Goal: Information Seeking & Learning: Learn about a topic

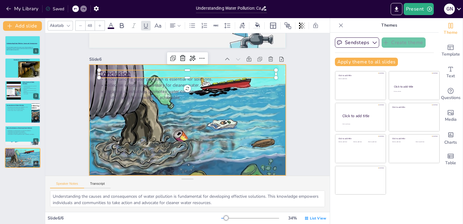
scroll to position [625, 0]
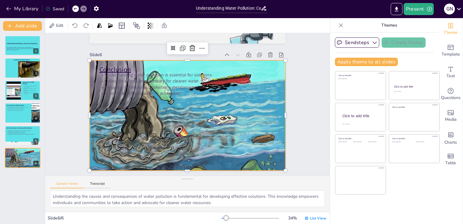
click at [199, 120] on div at bounding box center [187, 115] width 196 height 149
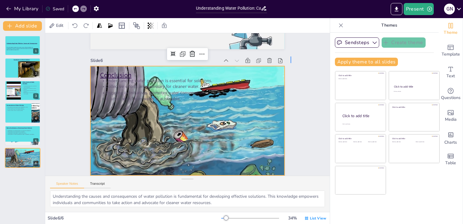
drag, startPoint x: 248, startPoint y: 68, endPoint x: 291, endPoint y: 52, distance: 46.2
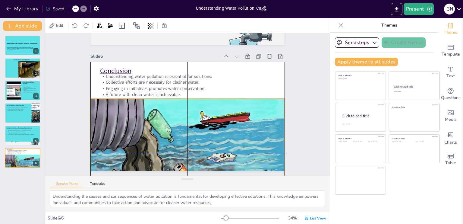
drag, startPoint x: 186, startPoint y: 61, endPoint x: 188, endPoint y: 97, distance: 35.3
click at [188, 62] on div "Conclusion Understanding water pollution is essential for solutions. Collective…" at bounding box center [187, 62] width 194 height 0
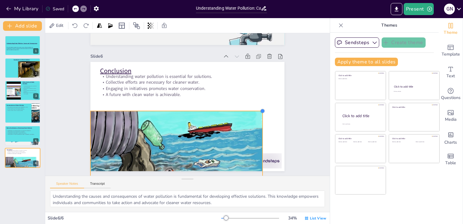
drag, startPoint x: 279, startPoint y: 99, endPoint x: 257, endPoint y: 111, distance: 25.7
click at [260, 111] on div at bounding box center [262, 110] width 5 height 5
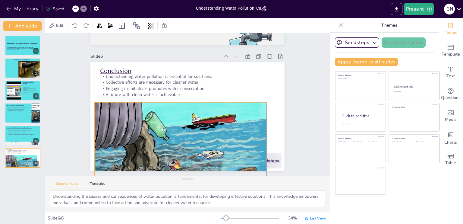
drag, startPoint x: 153, startPoint y: 129, endPoint x: 156, endPoint y: 118, distance: 11.2
click at [156, 118] on div at bounding box center [181, 150] width 172 height 131
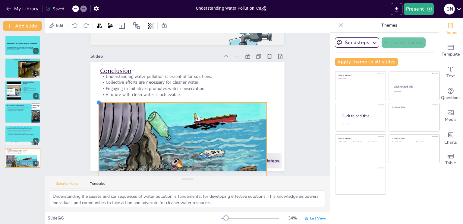
drag, startPoint x: 90, startPoint y: 100, endPoint x: 99, endPoint y: 103, distance: 8.7
click at [99, 103] on div "Conclusion Understanding water pollution is essential for solutions. Collective…" at bounding box center [187, 116] width 194 height 109
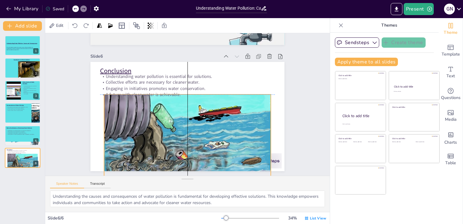
drag, startPoint x: 156, startPoint y: 118, endPoint x: 161, endPoint y: 108, distance: 11.1
click at [161, 108] on div at bounding box center [187, 141] width 167 height 127
drag, startPoint x: 179, startPoint y: 116, endPoint x: 181, endPoint y: 104, distance: 12.4
click at [181, 104] on div at bounding box center [187, 141] width 167 height 127
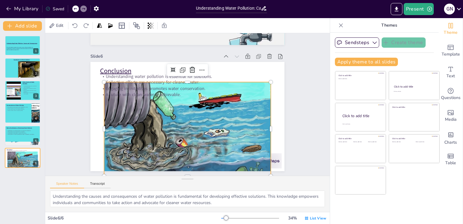
click at [177, 100] on div at bounding box center [187, 128] width 167 height 127
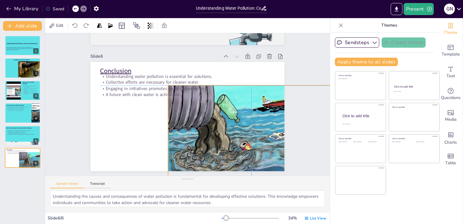
drag, startPoint x: 200, startPoint y: 117, endPoint x: 269, endPoint y: 123, distance: 68.6
click at [269, 123] on div at bounding box center [251, 132] width 167 height 127
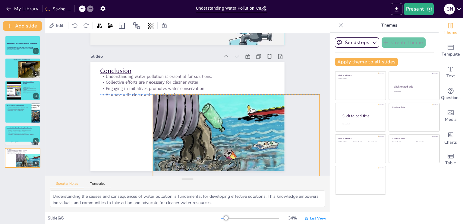
drag, startPoint x: 239, startPoint y: 117, endPoint x: 220, endPoint y: 122, distance: 20.2
click at [220, 122] on div at bounding box center [236, 141] width 167 height 127
click at [221, 114] on div at bounding box center [236, 141] width 167 height 127
drag, startPoint x: 232, startPoint y: 93, endPoint x: 232, endPoint y: 90, distance: 3.3
click at [232, 90] on div at bounding box center [236, 90] width 167 height 5
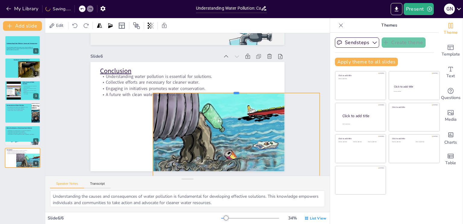
click at [232, 90] on div at bounding box center [236, 90] width 167 height 5
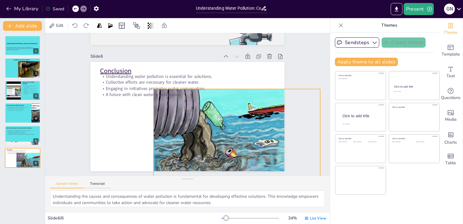
drag, startPoint x: 240, startPoint y: 122, endPoint x: 253, endPoint y: 110, distance: 17.9
click at [253, 110] on div at bounding box center [237, 139] width 167 height 127
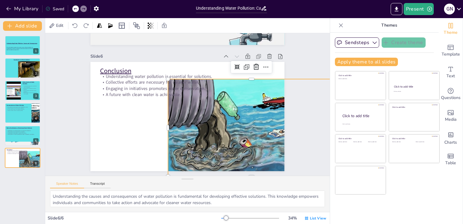
click at [253, 110] on div at bounding box center [251, 129] width 167 height 127
click at [251, 104] on div at bounding box center [251, 129] width 167 height 127
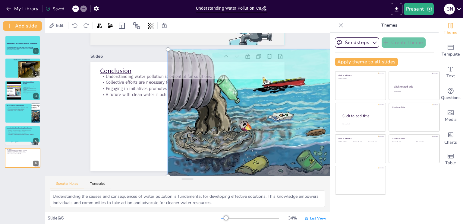
drag, startPoint x: 251, startPoint y: 104, endPoint x: 242, endPoint y: 89, distance: 16.5
click at [242, 89] on div at bounding box center [251, 112] width 174 height 134
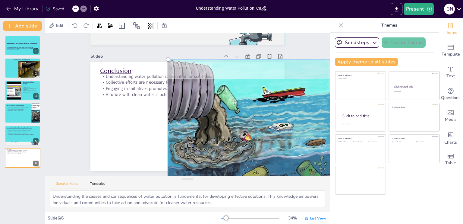
drag, startPoint x: 242, startPoint y: 95, endPoint x: 242, endPoint y: 102, distance: 7.8
click at [242, 102] on div at bounding box center [251, 123] width 174 height 134
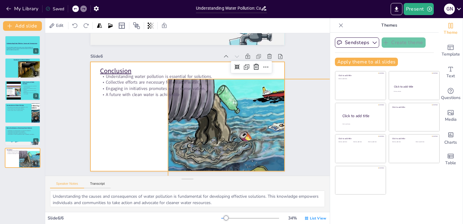
click at [142, 113] on div at bounding box center [187, 116] width 194 height 109
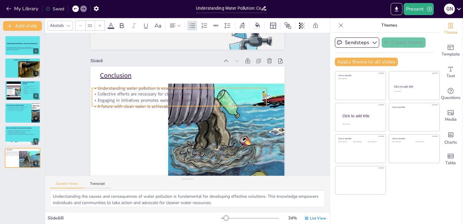
drag, startPoint x: 156, startPoint y: 85, endPoint x: 147, endPoint y: 93, distance: 12.6
click at [147, 93] on div "Understanding water pollution is essential for solutions. Collective efforts ar…" at bounding box center [179, 97] width 174 height 24
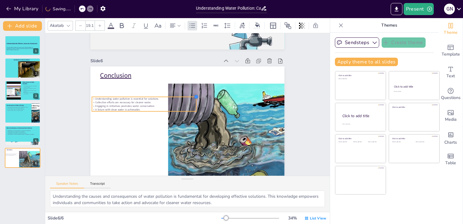
drag, startPoint x: 261, startPoint y: 83, endPoint x: 190, endPoint y: 95, distance: 71.1
click at [190, 95] on div "Conclusion Understanding water pollution is essential for solutions. Collective…" at bounding box center [187, 120] width 194 height 109
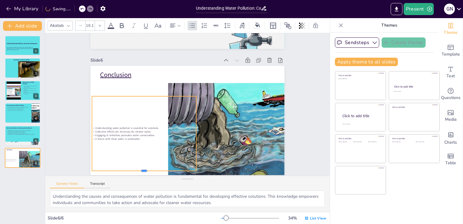
drag, startPoint x: 140, startPoint y: 107, endPoint x: 139, endPoint y: 171, distance: 64.2
click at [139, 171] on div "Slide 1 Understanding Water Pollution: Causes and Consequences This presentatio…" at bounding box center [187, 104] width 284 height 142
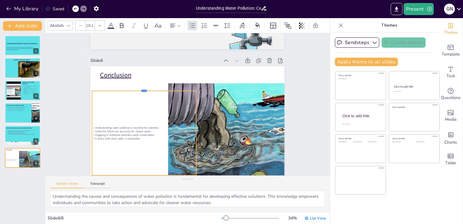
drag, startPoint x: 140, startPoint y: 90, endPoint x: 140, endPoint y: 70, distance: 20.5
click at [140, 70] on div "Conclusion Understanding water pollution is essential for solutions. Collective…" at bounding box center [187, 120] width 194 height 109
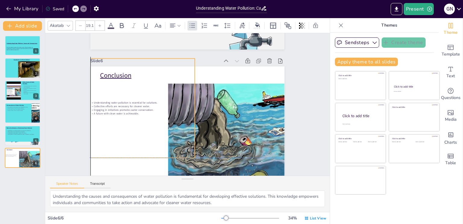
drag, startPoint x: 127, startPoint y: 122, endPoint x: 126, endPoint y: 98, distance: 23.5
click at [126, 108] on p "Engaging in initiatives promotes water conservation." at bounding box center [142, 110] width 104 height 4
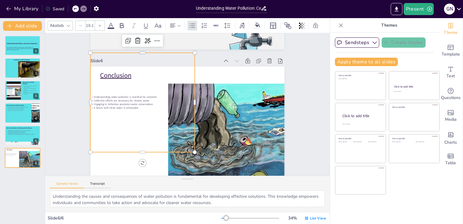
click at [92, 23] on input "19.1" at bounding box center [90, 26] width 8 height 10
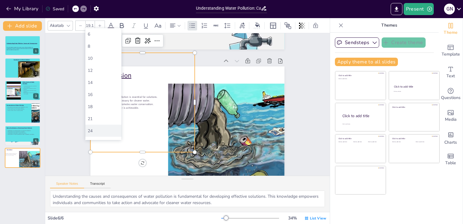
click at [90, 128] on div "24" at bounding box center [103, 131] width 31 height 6
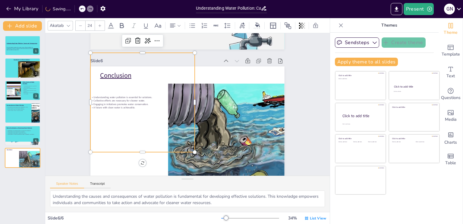
click at [113, 99] on p "Collective efforts are necessary for cleaner water." at bounding box center [142, 100] width 104 height 3
drag, startPoint x: 88, startPoint y: 92, endPoint x: 158, endPoint y: 108, distance: 71.6
click at [158, 108] on div "Understanding water pollution is essential for solutions. Collective efforts ar…" at bounding box center [142, 102] width 104 height 99
click at [91, 23] on input "24" at bounding box center [90, 26] width 8 height 10
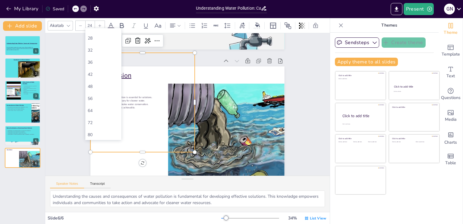
scroll to position [104, 0]
click at [100, 100] on div "56" at bounding box center [103, 99] width 31 height 6
type input "56"
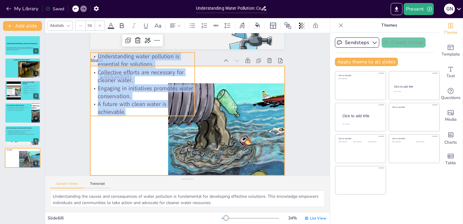
click at [115, 137] on div at bounding box center [187, 120] width 194 height 109
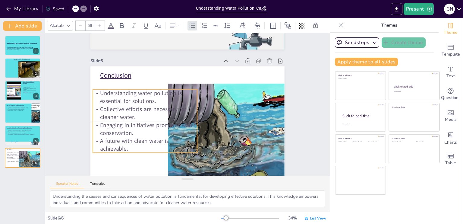
drag, startPoint x: 114, startPoint y: 103, endPoint x: 117, endPoint y: 142, distance: 38.3
click at [117, 142] on p "A future with clean water is achievable." at bounding box center [145, 144] width 104 height 16
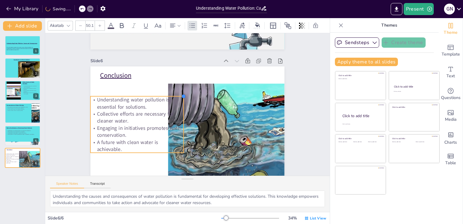
type input "50.4"
drag, startPoint x: 190, startPoint y: 84, endPoint x: 151, endPoint y: 90, distance: 40.0
click at [151, 90] on div "Conclusion Understanding water pollution is essential for solutions. Collective…" at bounding box center [187, 120] width 194 height 109
click at [139, 81] on icon at bounding box center [142, 83] width 6 height 5
click at [192, 23] on icon at bounding box center [192, 25] width 7 height 7
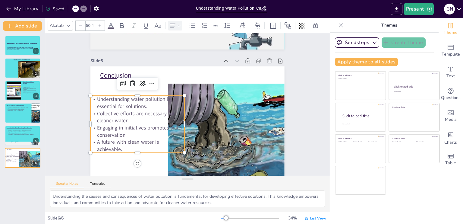
click at [180, 23] on icon at bounding box center [179, 25] width 4 height 4
click at [214, 42] on icon at bounding box center [210, 43] width 7 height 7
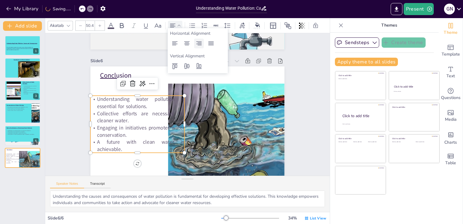
click at [199, 41] on icon at bounding box center [198, 43] width 7 height 7
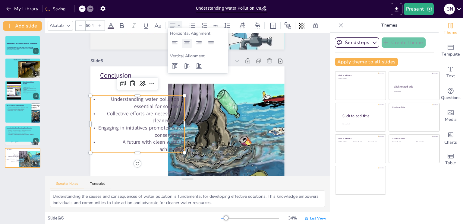
click at [187, 42] on icon at bounding box center [186, 43] width 5 height 4
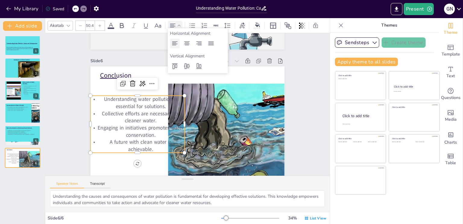
click at [174, 44] on icon at bounding box center [174, 43] width 5 height 4
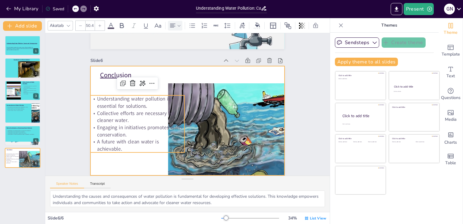
click at [152, 167] on div at bounding box center [187, 120] width 194 height 109
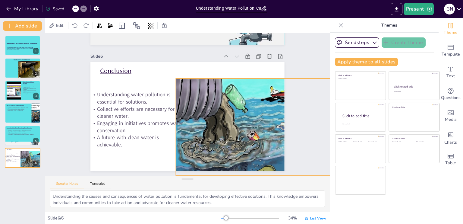
drag, startPoint x: 190, startPoint y: 97, endPoint x: 202, endPoint y: 97, distance: 11.8
click at [202, 97] on div at bounding box center [259, 122] width 167 height 127
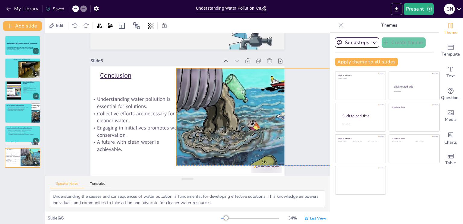
drag, startPoint x: 210, startPoint y: 100, endPoint x: 206, endPoint y: 86, distance: 14.3
click at [206, 86] on div at bounding box center [259, 111] width 167 height 127
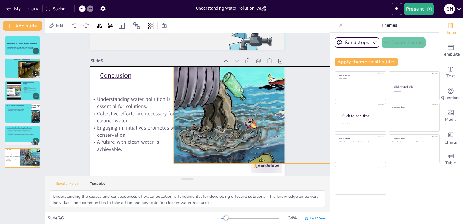
drag, startPoint x: 206, startPoint y: 86, endPoint x: 204, endPoint y: 84, distance: 3.6
click at [204, 84] on div at bounding box center [257, 110] width 167 height 127
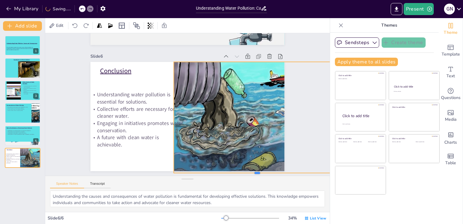
drag, startPoint x: 181, startPoint y: 159, endPoint x: 181, endPoint y: 173, distance: 13.9
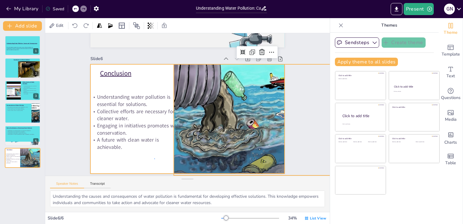
drag, startPoint x: 181, startPoint y: 173, endPoint x: 154, endPoint y: 156, distance: 31.1
click at [154, 156] on div at bounding box center [187, 118] width 194 height 109
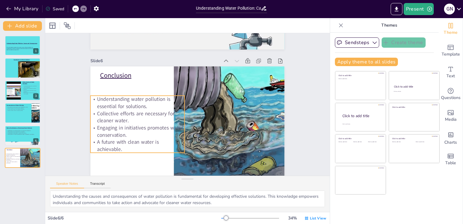
click at [165, 124] on p "Engaging in initiatives promotes water conservation." at bounding box center [137, 131] width 94 height 14
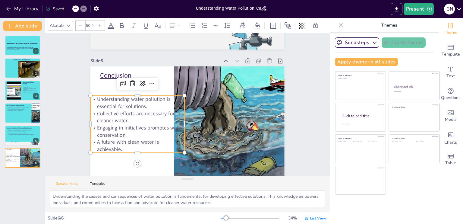
click at [165, 124] on p "Engaging in initiatives promotes water conservation." at bounding box center [137, 131] width 94 height 14
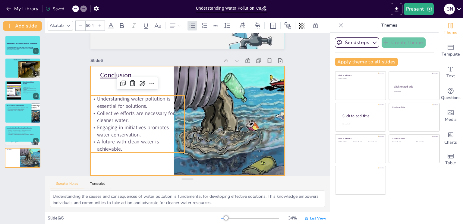
click at [114, 160] on div at bounding box center [187, 120] width 194 height 109
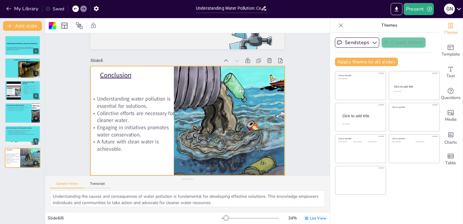
click at [127, 158] on div at bounding box center [187, 120] width 194 height 109
click at [140, 82] on div at bounding box center [187, 120] width 194 height 109
click at [55, 26] on div at bounding box center [52, 25] width 7 height 7
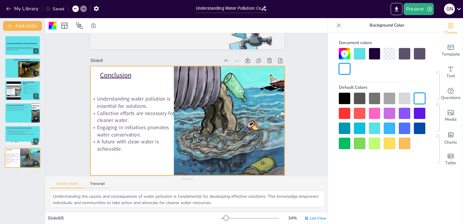
click at [372, 126] on div at bounding box center [374, 127] width 11 height 11
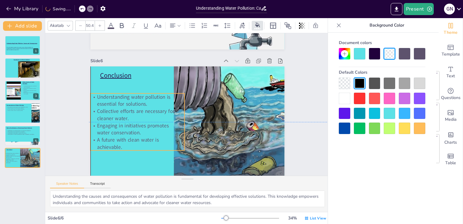
click at [91, 93] on p "Understanding water pollution is essential for solutions." at bounding box center [137, 100] width 94 height 14
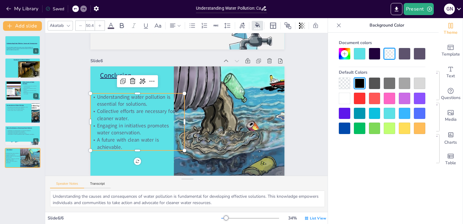
click at [91, 93] on p "Understanding water pollution is essential for solutions." at bounding box center [137, 100] width 94 height 14
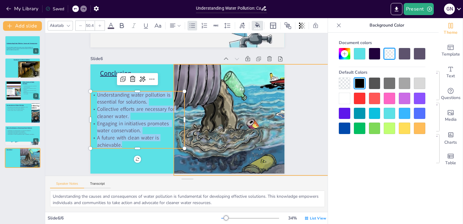
drag, startPoint x: 93, startPoint y: 92, endPoint x: 227, endPoint y: 161, distance: 149.9
click at [227, 161] on div "Conclusion Understanding water pollution is essential for solutions. Collective…" at bounding box center [187, 118] width 194 height 109
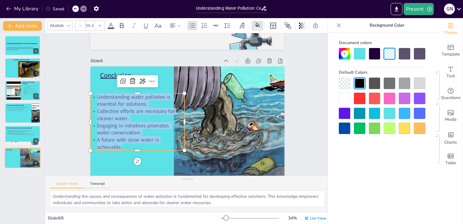
click at [371, 52] on div at bounding box center [374, 53] width 11 height 11
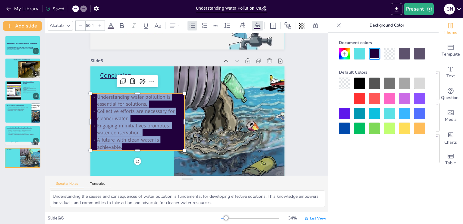
click at [388, 54] on div at bounding box center [388, 53] width 11 height 11
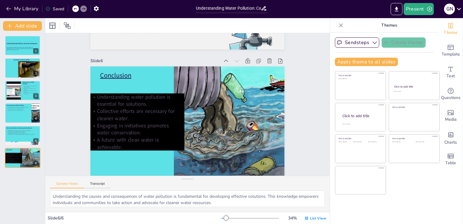
click at [76, 8] on icon at bounding box center [76, 9] width 4 height 4
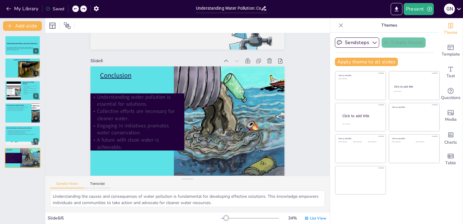
click at [76, 8] on icon at bounding box center [76, 9] width 4 height 4
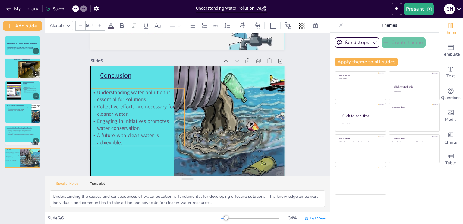
drag, startPoint x: 94, startPoint y: 93, endPoint x: 92, endPoint y: 89, distance: 4.5
click at [92, 89] on p "Understanding water pollution is essential for solutions." at bounding box center [137, 96] width 94 height 14
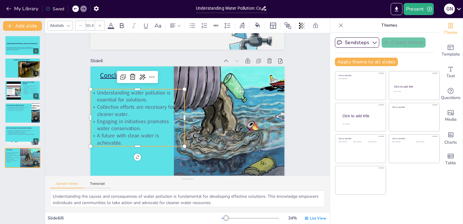
click at [92, 89] on p "Understanding water pollution is essential for solutions." at bounding box center [137, 96] width 94 height 14
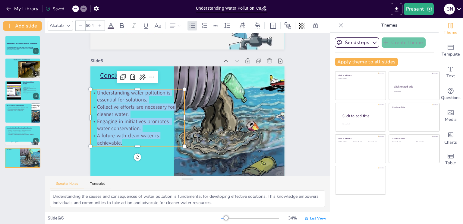
drag, startPoint x: 92, startPoint y: 87, endPoint x: 155, endPoint y: 140, distance: 82.7
click at [155, 140] on div "Understanding water pollution is essential for solutions. Collective efforts ar…" at bounding box center [137, 117] width 94 height 57
click at [111, 27] on span at bounding box center [111, 28] width 7 height 2
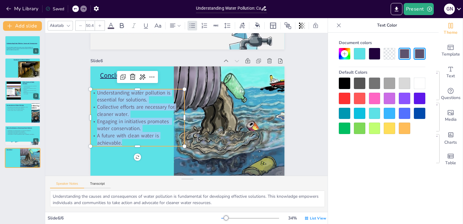
click at [374, 54] on div at bounding box center [374, 53] width 11 height 11
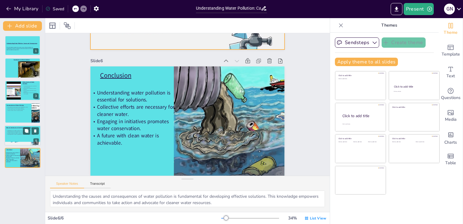
click at [17, 135] on div at bounding box center [23, 135] width 36 height 20
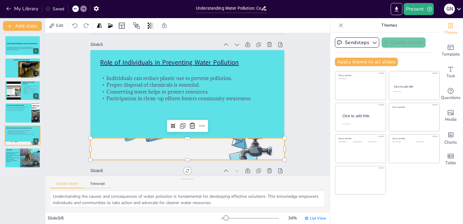
click at [181, 138] on div at bounding box center [187, 148] width 194 height 109
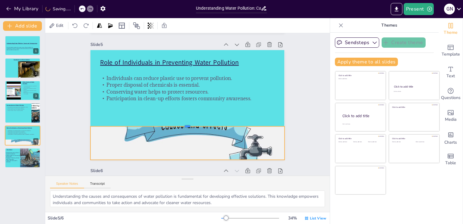
drag, startPoint x: 182, startPoint y: 137, endPoint x: 200, endPoint y: 123, distance: 22.8
click at [200, 123] on div at bounding box center [187, 123] width 194 height 5
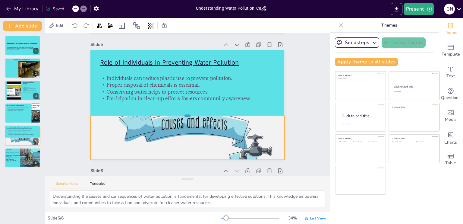
drag, startPoint x: 184, startPoint y: 123, endPoint x: 183, endPoint y: 111, distance: 12.1
click at [183, 111] on div at bounding box center [187, 113] width 194 height 5
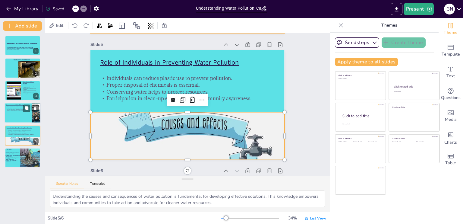
click at [23, 115] on div at bounding box center [23, 112] width 36 height 20
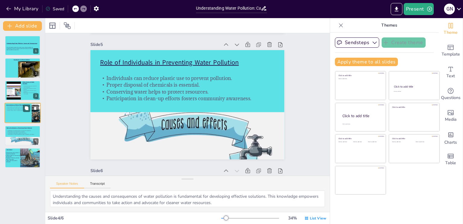
scroll to position [378, 0]
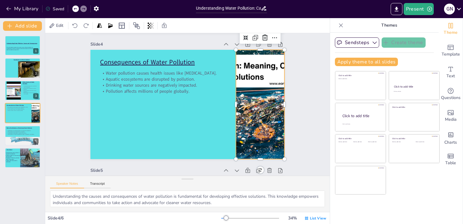
click at [257, 64] on div at bounding box center [260, 104] width 164 height 109
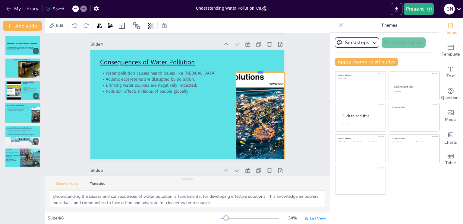
drag, startPoint x: 255, startPoint y: 49, endPoint x: 255, endPoint y: 72, distance: 22.9
click at [255, 72] on div at bounding box center [260, 69] width 48 height 5
click at [255, 74] on div at bounding box center [260, 104] width 164 height 109
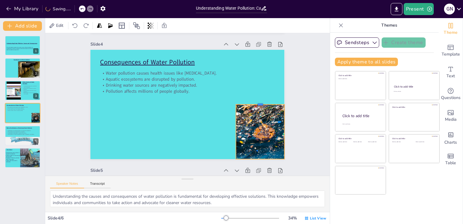
drag, startPoint x: 255, startPoint y: 72, endPoint x: 254, endPoint y: 103, distance: 30.7
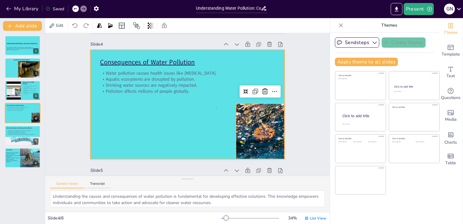
drag, startPoint x: 254, startPoint y: 103, endPoint x: 217, endPoint y: 108, distance: 38.0
click at [217, 108] on div at bounding box center [187, 104] width 194 height 109
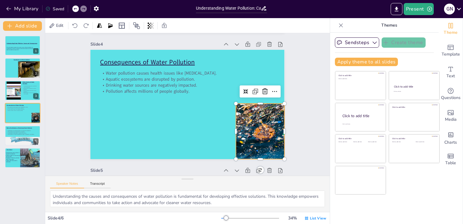
click at [253, 114] on div at bounding box center [260, 104] width 164 height 109
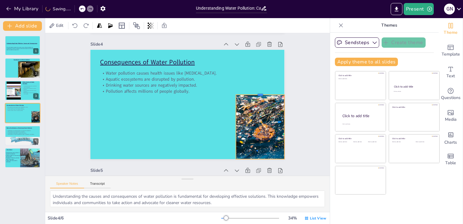
drag, startPoint x: 257, startPoint y: 102, endPoint x: 257, endPoint y: 94, distance: 8.7
click at [257, 94] on div at bounding box center [260, 92] width 48 height 5
drag, startPoint x: 254, startPoint y: 93, endPoint x: 254, endPoint y: 84, distance: 8.7
click at [254, 84] on div at bounding box center [260, 83] width 48 height 5
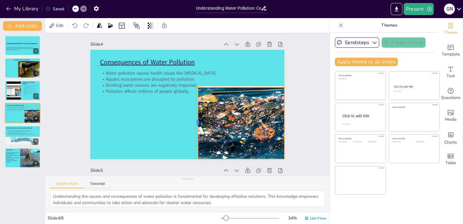
drag, startPoint x: 230, startPoint y: 122, endPoint x: 192, endPoint y: 121, distance: 38.3
drag, startPoint x: 192, startPoint y: 121, endPoint x: 177, endPoint y: 122, distance: 14.8
click at [238, 91] on div at bounding box center [260, 104] width 164 height 109
click at [236, 85] on div at bounding box center [241, 83] width 87 height 5
click at [227, 99] on div at bounding box center [260, 104] width 164 height 109
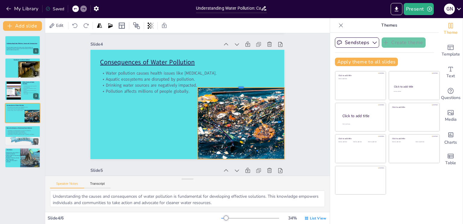
click at [236, 85] on div at bounding box center [241, 85] width 87 height 5
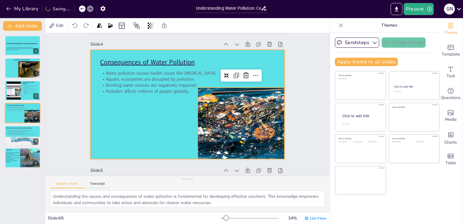
click at [171, 99] on div at bounding box center [187, 104] width 194 height 109
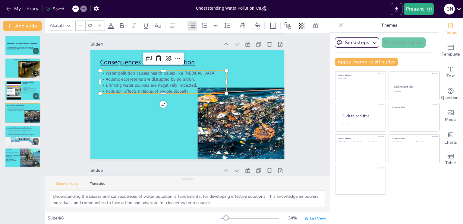
click at [161, 82] on p "Drinking water sources are negatively impacted." at bounding box center [163, 85] width 126 height 6
click at [102, 75] on p "Water pollution causes health issues like [MEDICAL_DATA]." at bounding box center [163, 73] width 126 height 6
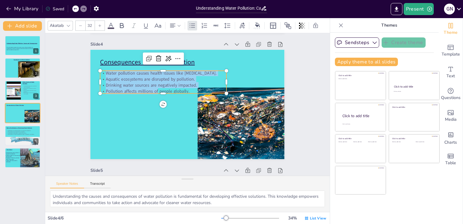
drag, startPoint x: 102, startPoint y: 73, endPoint x: 233, endPoint y: 92, distance: 132.7
click at [233, 92] on div "Consequences of Water Pollution Water pollution causes health issues like [MEDI…" at bounding box center [187, 104] width 194 height 109
click at [48, 82] on div "Slide 1 Understanding Water Pollution: Causes and Consequences This presentatio…" at bounding box center [187, 33] width 284 height 756
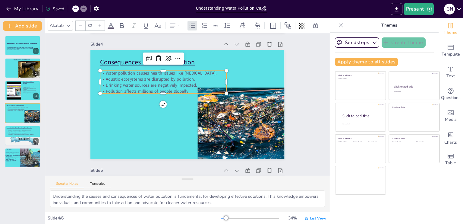
click at [102, 73] on p "Water pollution causes health issues like [MEDICAL_DATA]." at bounding box center [163, 73] width 126 height 6
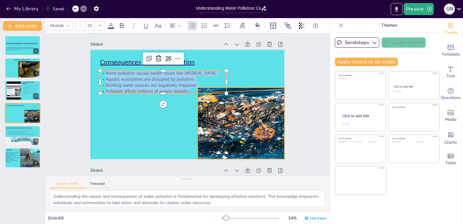
drag, startPoint x: 102, startPoint y: 73, endPoint x: 278, endPoint y: 88, distance: 176.9
click at [278, 88] on div "Consequences of Water Pollution Water pollution causes health issues like [MEDI…" at bounding box center [187, 104] width 194 height 109
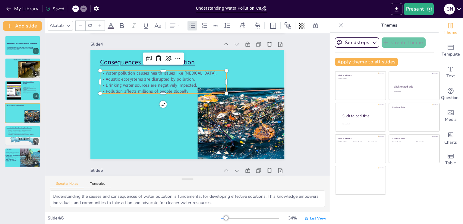
click at [91, 23] on input "32" at bounding box center [90, 26] width 8 height 10
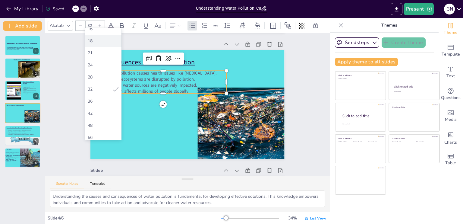
scroll to position [82, 0]
click at [98, 111] on div "48" at bounding box center [103, 109] width 31 height 6
type input "48"
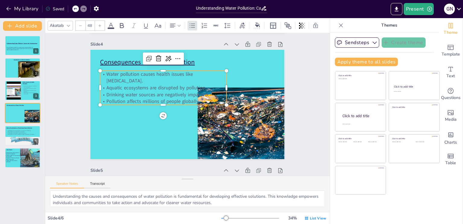
click at [111, 22] on icon at bounding box center [110, 25] width 7 height 7
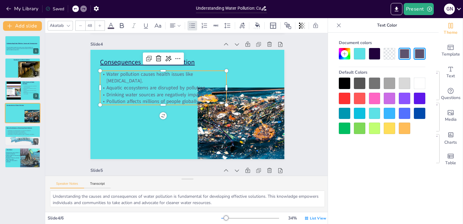
click at [373, 55] on div at bounding box center [374, 53] width 11 height 11
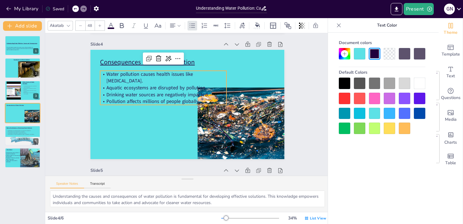
click at [78, 82] on div "Slide 1 Understanding Water Pollution: Causes and Consequences This presentatio…" at bounding box center [188, 33] width 228 height 756
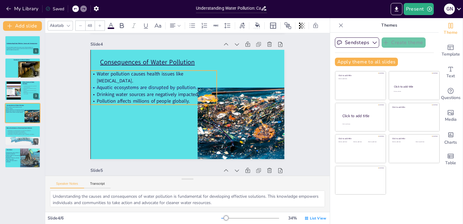
drag, startPoint x: 134, startPoint y: 86, endPoint x: 125, endPoint y: 86, distance: 9.1
click at [125, 86] on span "Aquatic ecosystems are disrupted by pollution." at bounding box center [147, 87] width 100 height 7
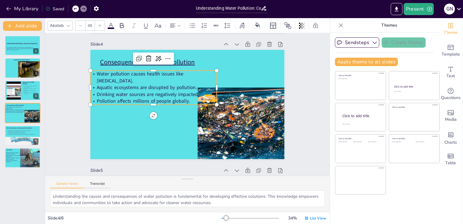
click at [63, 77] on div "Slide 1 Understanding Water Pollution: Causes and Consequences This presentatio…" at bounding box center [187, 33] width 284 height 756
click at [116, 81] on p "Water pollution causes health issues like [MEDICAL_DATA]." at bounding box center [153, 77] width 126 height 14
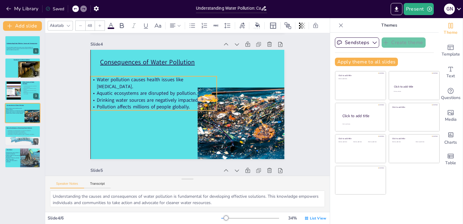
drag, startPoint x: 116, startPoint y: 81, endPoint x: 117, endPoint y: 87, distance: 5.8
click at [117, 87] on p "Water pollution causes health issues like [MEDICAL_DATA]." at bounding box center [153, 83] width 126 height 14
click at [69, 76] on div "Slide 1 Understanding Water Pollution: Causes and Consequences This presentatio…" at bounding box center [187, 33] width 284 height 756
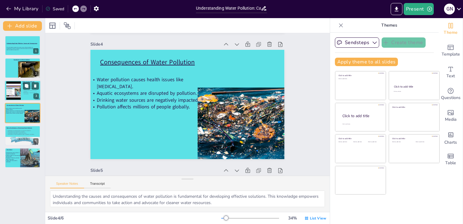
click at [18, 92] on div at bounding box center [13, 90] width 24 height 18
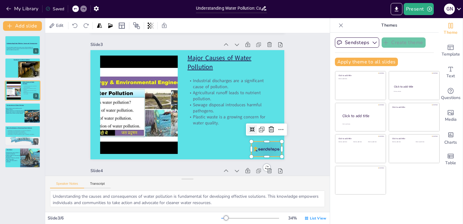
click at [255, 147] on div at bounding box center [266, 148] width 30 height 15
click at [268, 131] on icon at bounding box center [270, 129] width 5 height 6
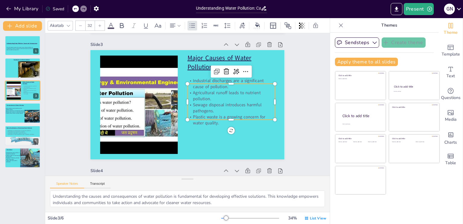
click at [187, 82] on div "Major Causes of Water Pollution Industrial discharges are a significant cause o…" at bounding box center [187, 104] width 194 height 109
click at [193, 79] on p "Industrial discharges are a significant cause of pollution." at bounding box center [230, 83] width 87 height 12
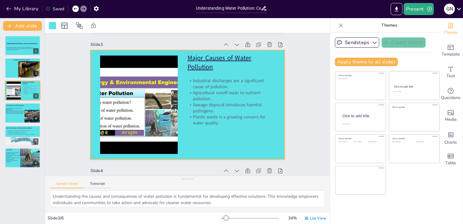
click at [193, 79] on p "Industrial discharges are a significant cause of pollution." at bounding box center [230, 83] width 87 height 12
drag, startPoint x: 193, startPoint y: 79, endPoint x: 189, endPoint y: 78, distance: 4.2
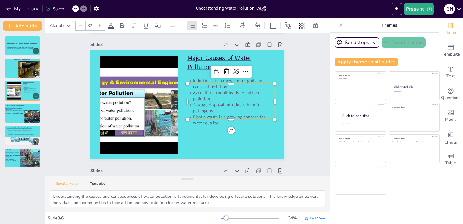
click at [189, 78] on p "Industrial discharges are a significant cause of pollution." at bounding box center [230, 83] width 87 height 12
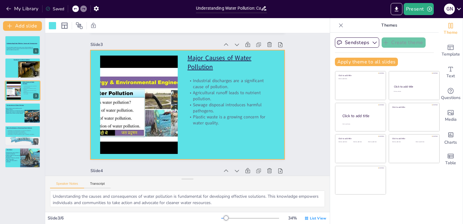
click at [189, 78] on p "Industrial discharges are a significant cause of pollution." at bounding box center [230, 83] width 87 height 12
click at [221, 84] on p "Industrial discharges are a significant cause of pollution." at bounding box center [230, 83] width 87 height 12
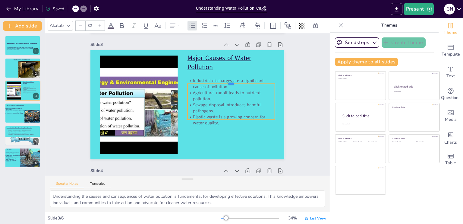
click at [226, 82] on div at bounding box center [230, 81] width 87 height 5
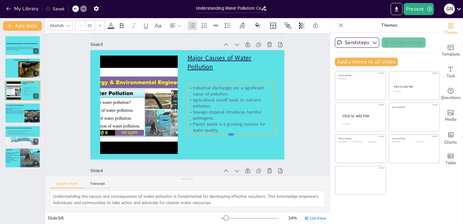
drag, startPoint x: 226, startPoint y: 126, endPoint x: 226, endPoint y: 135, distance: 8.4
click at [226, 135] on div at bounding box center [230, 136] width 87 height 5
click at [190, 88] on p "Industrial discharges are a significant cause of pollution." at bounding box center [230, 91] width 87 height 12
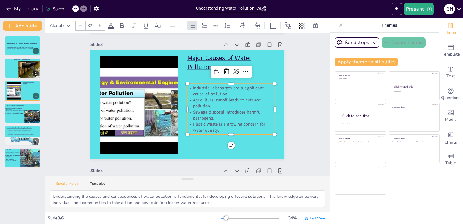
click at [190, 88] on p "Industrial discharges are a significant cause of pollution." at bounding box center [230, 91] width 87 height 12
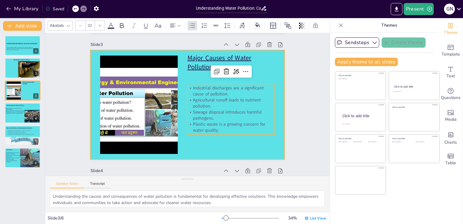
click at [261, 73] on div at bounding box center [187, 104] width 194 height 109
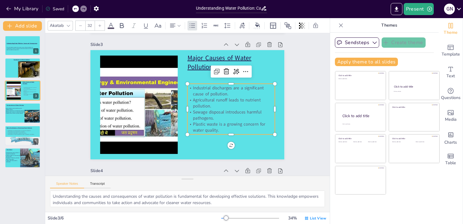
click at [187, 87] on p "Industrial discharges are a significant cause of pollution." at bounding box center [230, 91] width 87 height 12
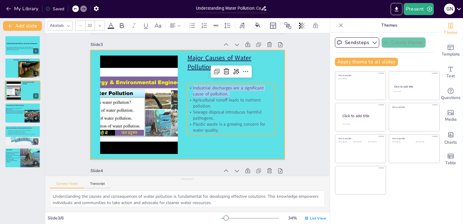
click at [193, 75] on div at bounding box center [187, 104] width 194 height 109
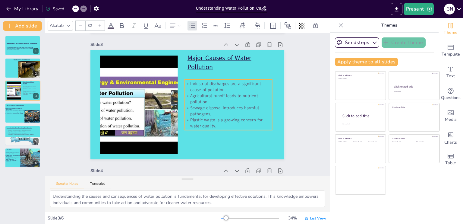
drag, startPoint x: 189, startPoint y: 88, endPoint x: 186, endPoint y: 84, distance: 5.0
click at [186, 84] on p "Industrial discharges are a significant cause of pollution." at bounding box center [228, 86] width 87 height 12
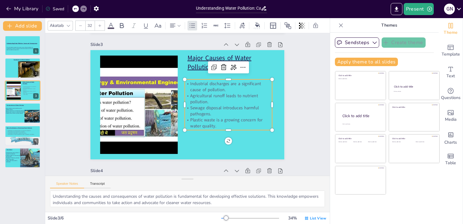
click at [188, 83] on p "Industrial discharges are a significant cause of pollution." at bounding box center [228, 86] width 87 height 12
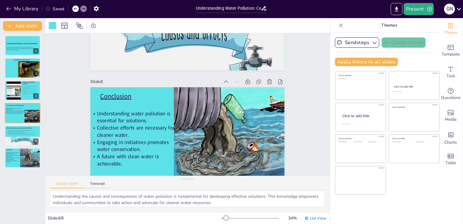
drag, startPoint x: 186, startPoint y: 83, endPoint x: 308, endPoint y: 192, distance: 163.5
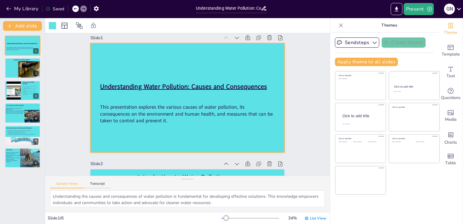
scroll to position [0, 0]
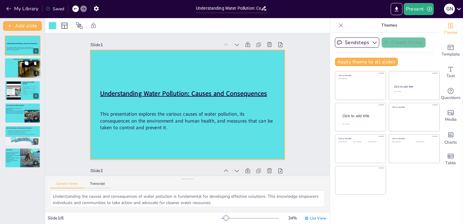
click at [19, 67] on div at bounding box center [36, 71] width 36 height 20
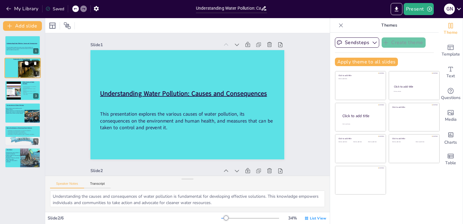
scroll to position [126, 0]
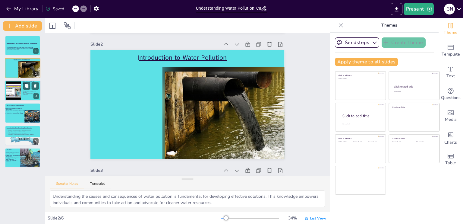
click at [23, 93] on p "Plastic waste is a growing concern for water quality." at bounding box center [30, 93] width 16 height 2
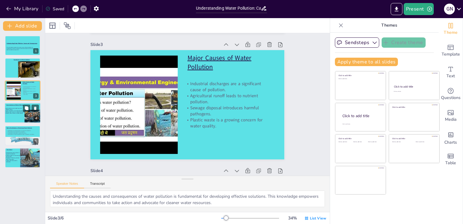
click at [20, 113] on span "Pollution affects millions of people globally." at bounding box center [14, 113] width 17 height 1
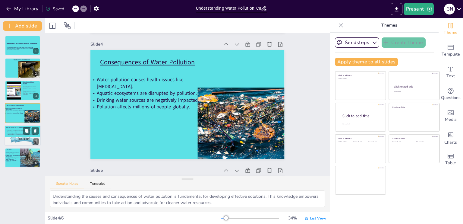
click at [13, 132] on p "Conserving water helps to protect resources." at bounding box center [22, 132] width 33 height 1
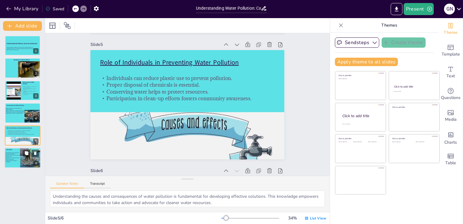
click at [17, 157] on span "Engaging in initiatives promotes water conservation." at bounding box center [13, 158] width 14 height 3
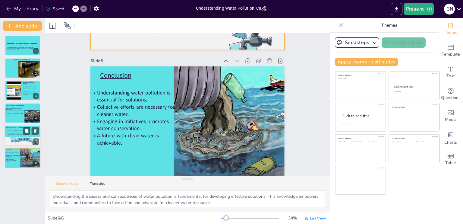
click at [15, 141] on div at bounding box center [23, 143] width 36 height 20
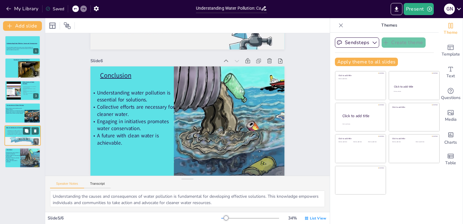
scroll to position [504, 0]
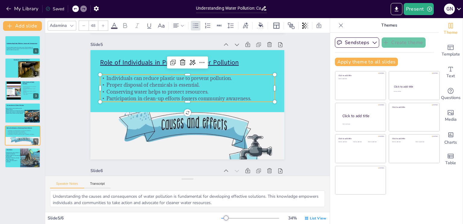
click at [102, 77] on p "Individuals can reduce plastic use to prevent pollution." at bounding box center [187, 77] width 174 height 7
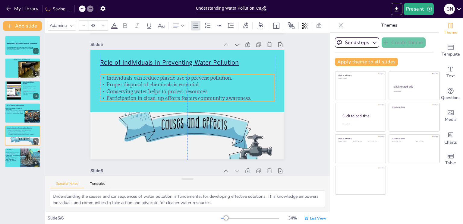
click at [101, 77] on p "Individuals can reduce plastic use to prevent pollution." at bounding box center [187, 77] width 174 height 7
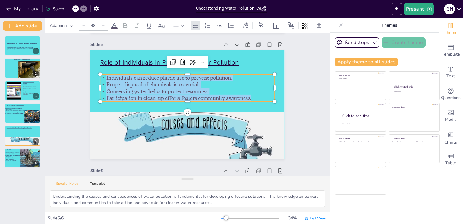
drag, startPoint x: 102, startPoint y: 78, endPoint x: 250, endPoint y: 95, distance: 148.6
click at [250, 95] on div "Individuals can reduce plastic use to prevent pollution. Proper disposal of che…" at bounding box center [187, 87] width 174 height 27
click at [115, 24] on icon at bounding box center [114, 25] width 7 height 7
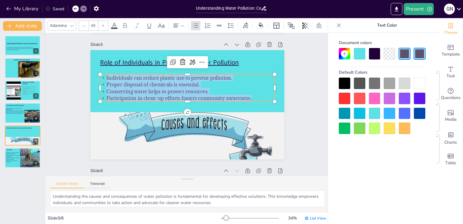
click at [372, 53] on div at bounding box center [374, 53] width 11 height 11
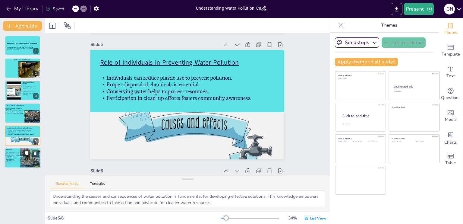
click at [16, 159] on p "Engaging in initiatives promotes water conservation." at bounding box center [13, 158] width 17 height 3
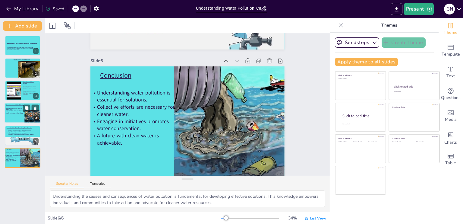
click at [16, 111] on span "Drinking water sources are negatively impacted." at bounding box center [15, 111] width 19 height 1
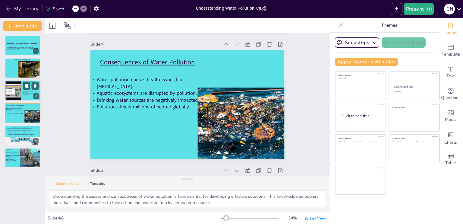
click at [13, 89] on div at bounding box center [13, 90] width 24 height 18
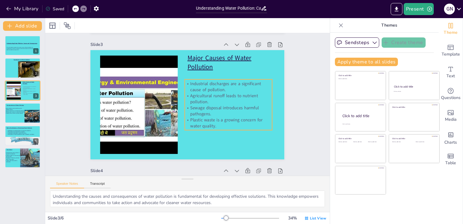
click at [186, 82] on p "Industrial discharges are a significant cause of pollution." at bounding box center [228, 86] width 87 height 12
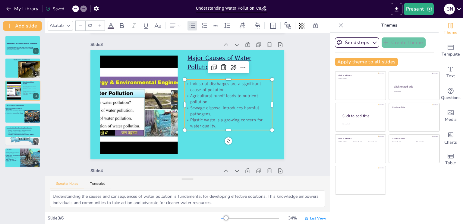
click at [186, 82] on p "Industrial discharges are a significant cause of pollution." at bounding box center [228, 86] width 87 height 12
click at [187, 83] on p "Industrial discharges are a significant cause of pollution." at bounding box center [228, 86] width 87 height 12
click at [194, 86] on p "Industrial discharges are a significant cause of pollution." at bounding box center [228, 86] width 87 height 12
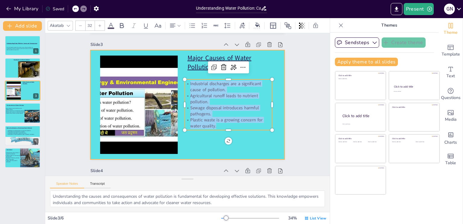
drag, startPoint x: 185, startPoint y: 83, endPoint x: 275, endPoint y: 103, distance: 91.7
click at [275, 103] on div "Major Causes of Water Pollution Industrial discharges are a significant cause o…" at bounding box center [187, 104] width 194 height 109
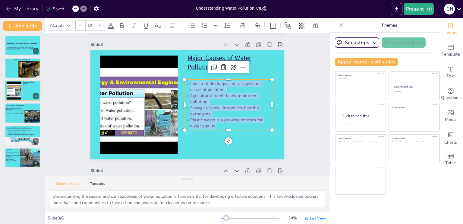
click at [111, 23] on icon at bounding box center [110, 25] width 7 height 7
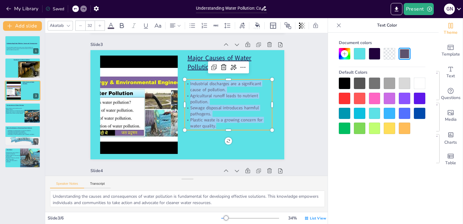
click at [375, 52] on div at bounding box center [374, 53] width 11 height 11
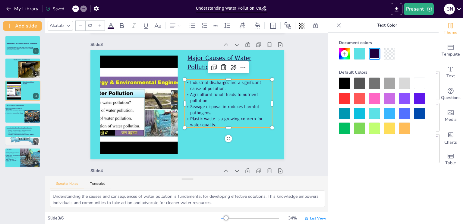
click at [74, 110] on div "Slide 1 Understanding Water Pollution: Causes and Consequences This presentatio…" at bounding box center [188, 159] width 228 height 756
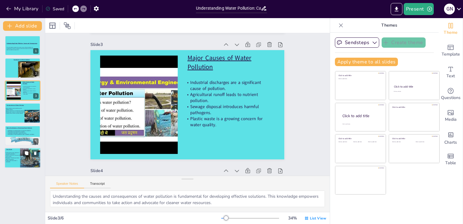
click at [17, 157] on span "Engaging in initiatives promotes water conservation." at bounding box center [13, 158] width 14 height 3
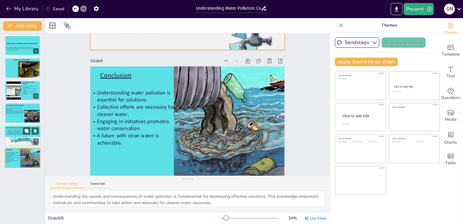
click at [13, 142] on div at bounding box center [23, 143] width 36 height 20
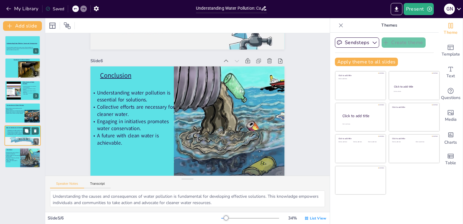
scroll to position [504, 0]
